Goal: Task Accomplishment & Management: Complete application form

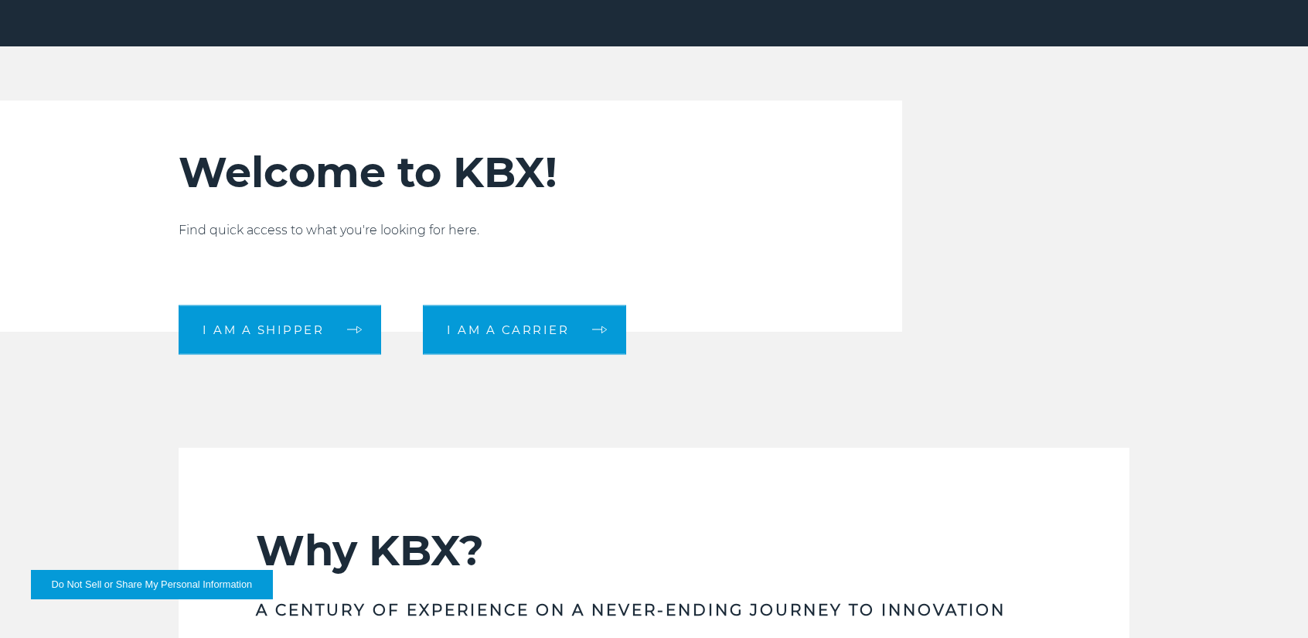
scroll to position [386, 0]
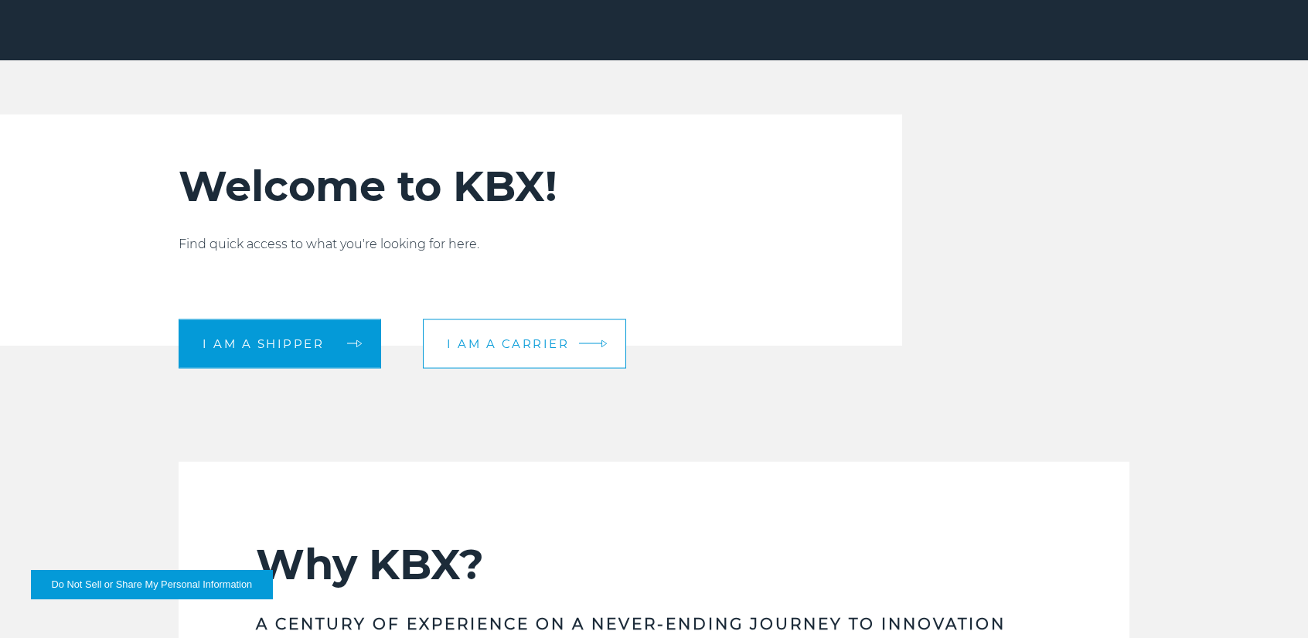
click at [529, 349] on span "I am a carrier" at bounding box center [508, 344] width 122 height 12
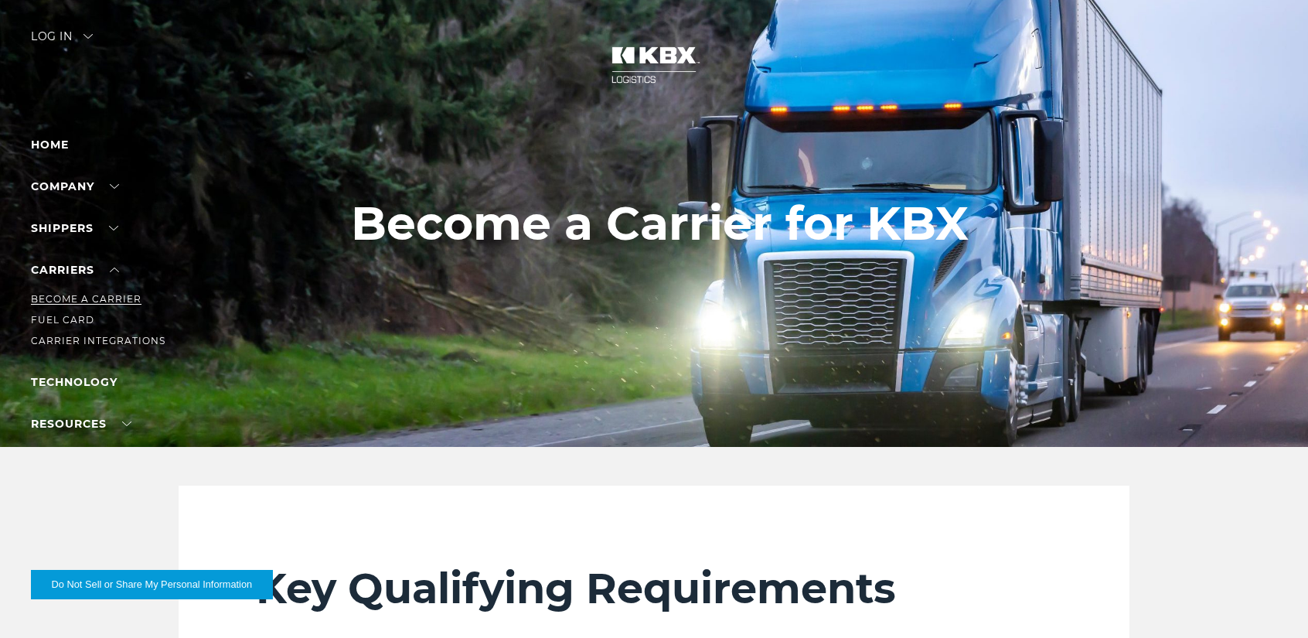
click at [67, 298] on link "Become a Carrier" at bounding box center [86, 299] width 111 height 12
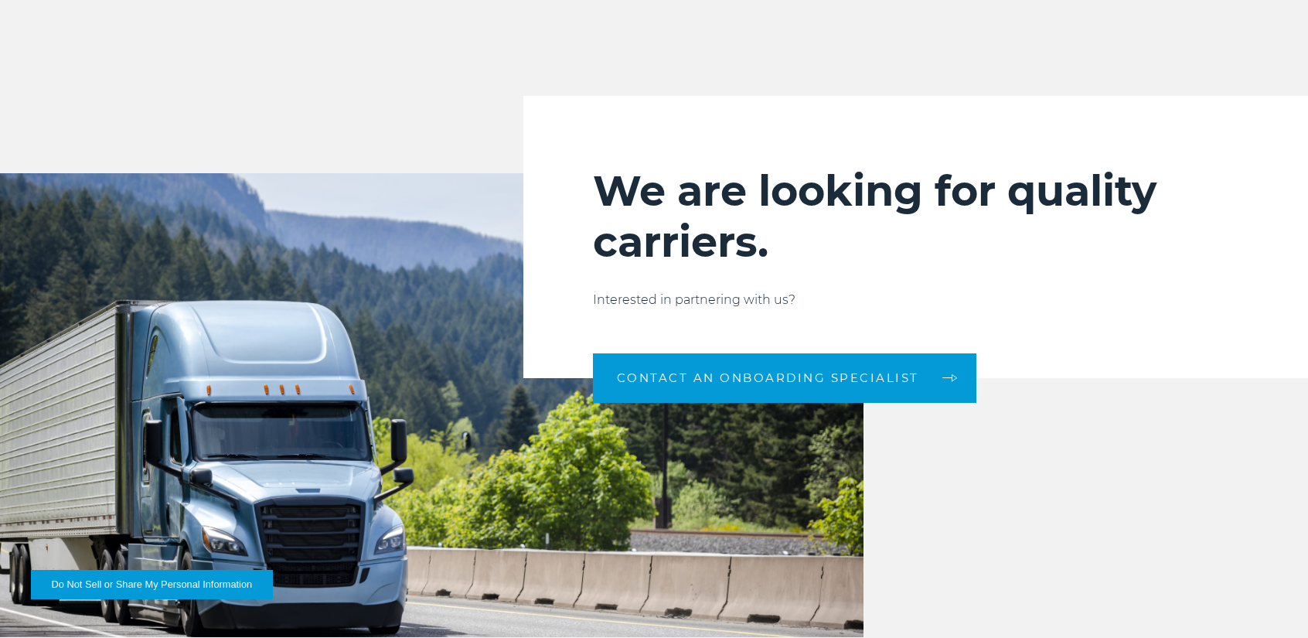
scroll to position [1546, 0]
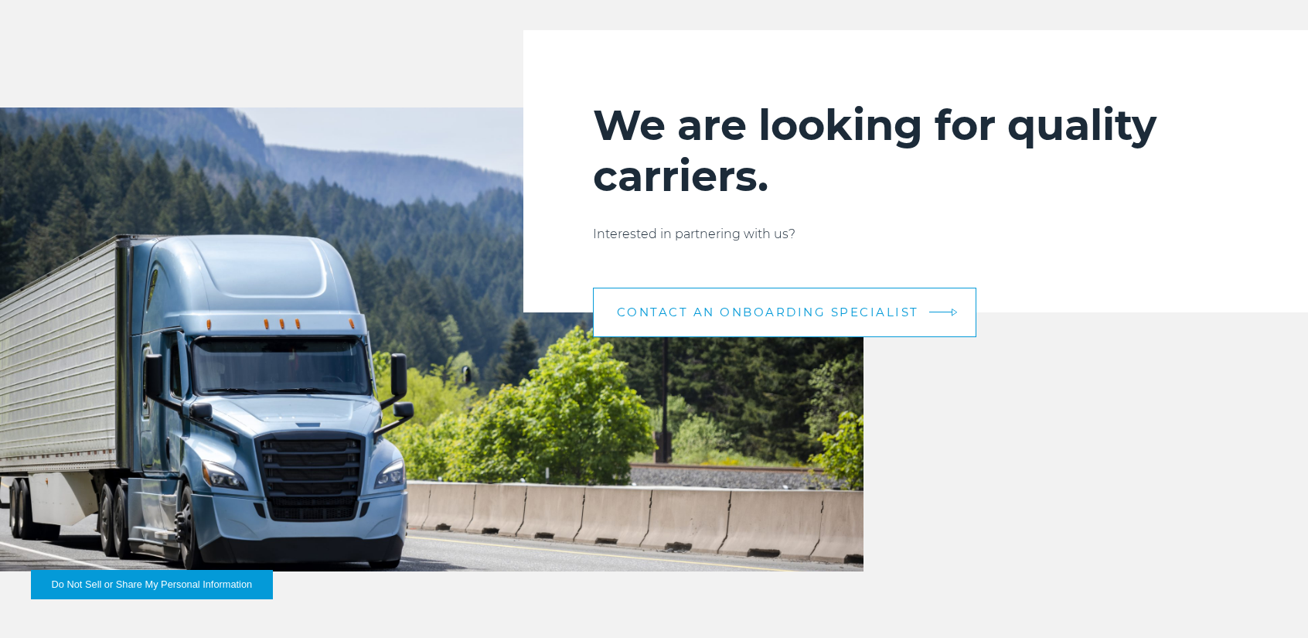
click at [754, 313] on span "CONTACT AN ONBOARDING SPECIALIST" at bounding box center [768, 312] width 302 height 12
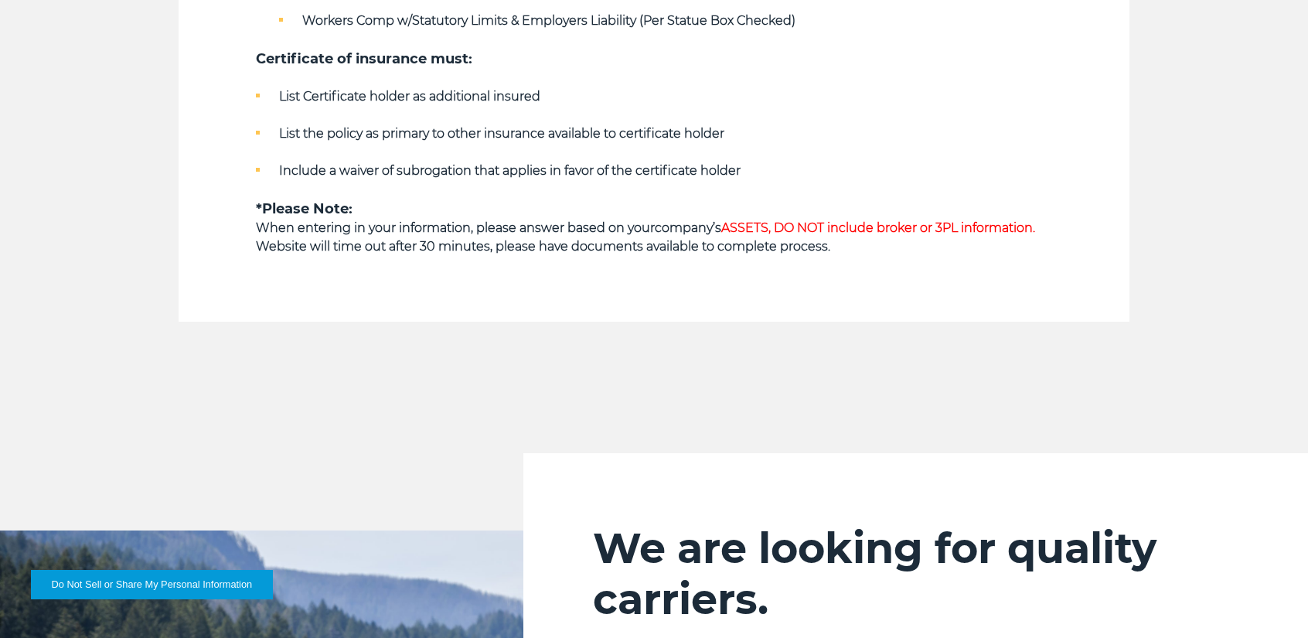
scroll to position [1082, 0]
